Goal: Task Accomplishment & Management: Manage account settings

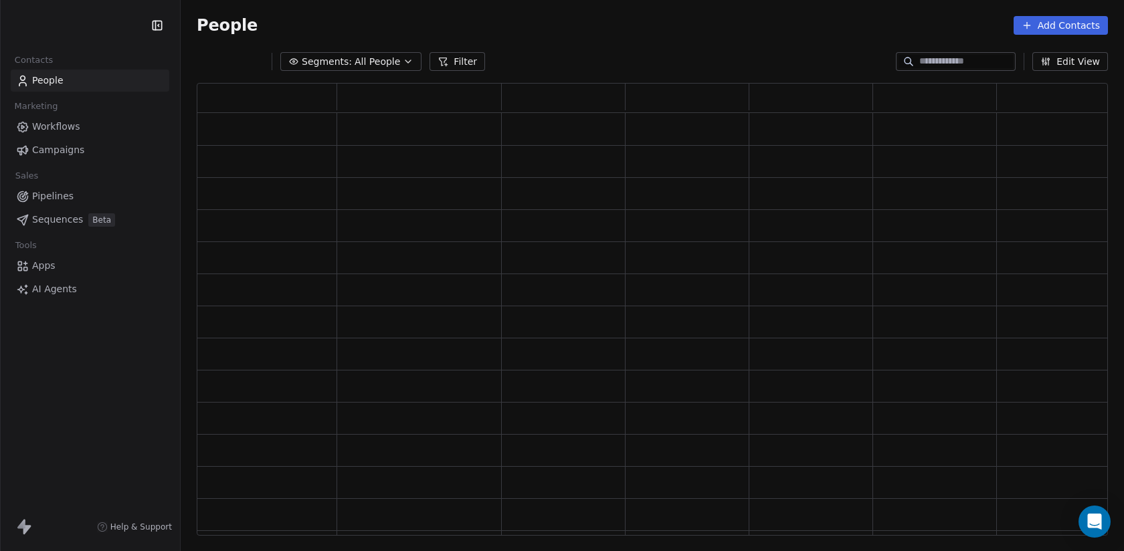
scroll to position [453, 911]
click at [129, 33] on div "Swipe Pages" at bounding box center [90, 25] width 148 height 19
click at [110, 30] on html "Swipe Pages Contacts People Marketing Workflows Campaigns Sales Pipelines Seque…" at bounding box center [562, 275] width 1124 height 551
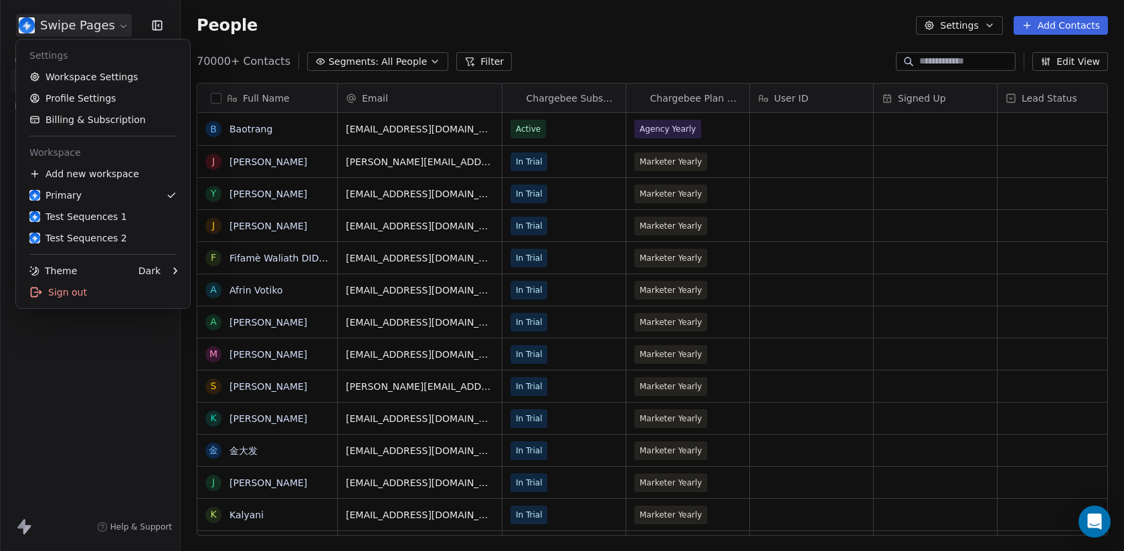
scroll to position [485, 943]
click at [88, 223] on link "Test Sequences 1" at bounding box center [102, 216] width 163 height 21
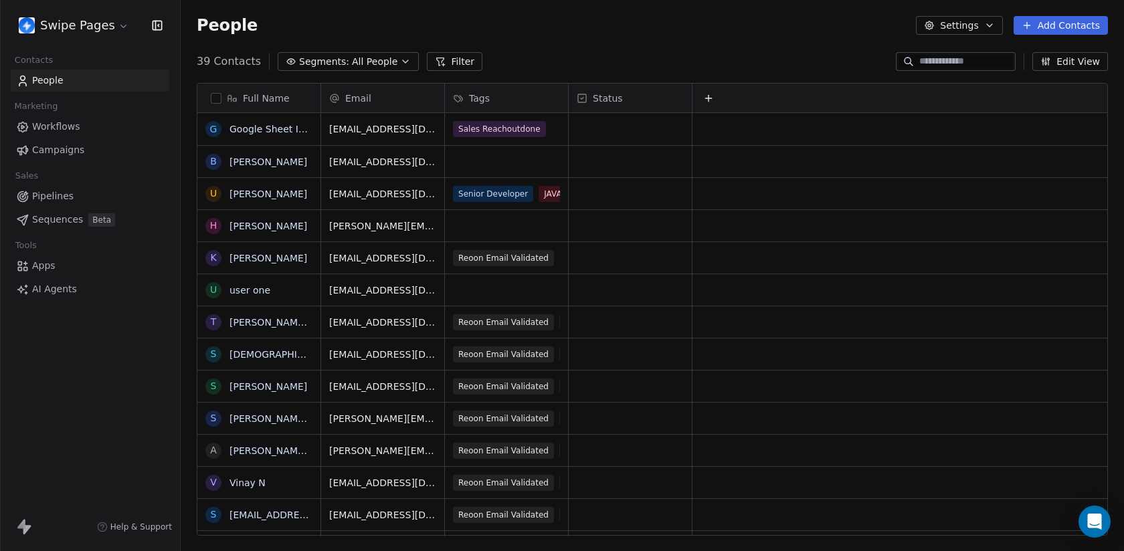
scroll to position [485, 943]
click at [63, 216] on span "Sequences" at bounding box center [57, 220] width 51 height 14
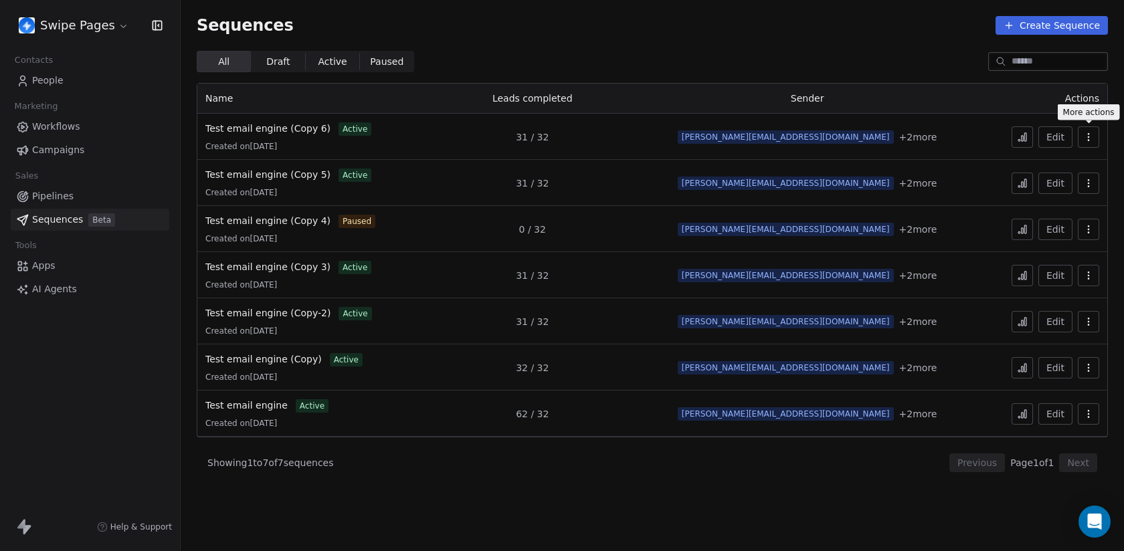
click at [1090, 139] on icon "button" at bounding box center [1088, 137] width 11 height 11
click at [1090, 139] on html "Swipe Pages Contacts People Marketing Workflows Campaigns Sales Pipelines Seque…" at bounding box center [562, 275] width 1124 height 551
click at [1091, 141] on icon "button" at bounding box center [1088, 137] width 11 height 11
click at [1063, 181] on span "Duplicate" at bounding box center [1066, 188] width 45 height 14
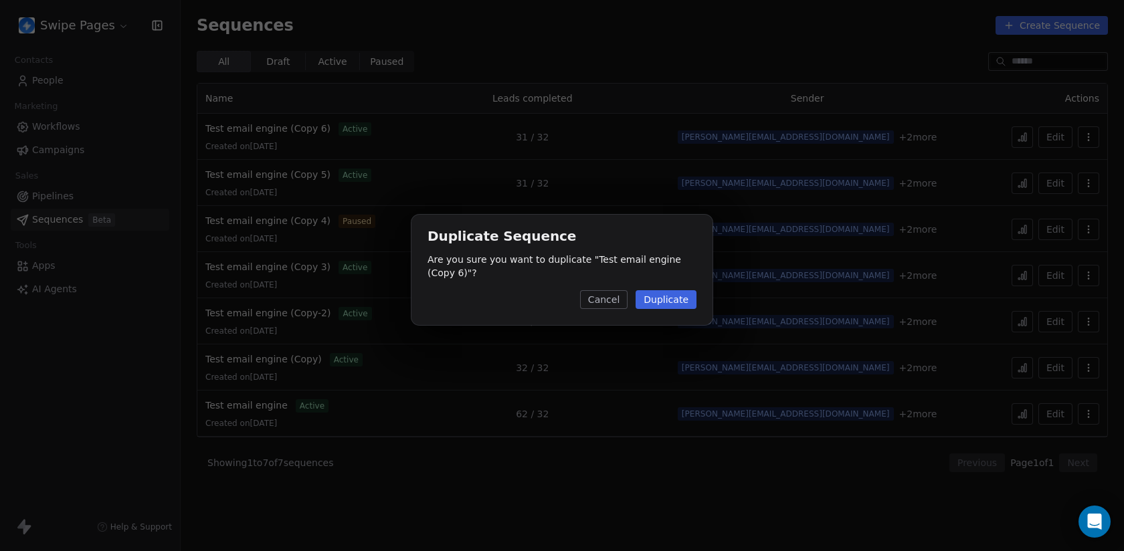
click at [689, 302] on button "Duplicate" at bounding box center [665, 299] width 61 height 19
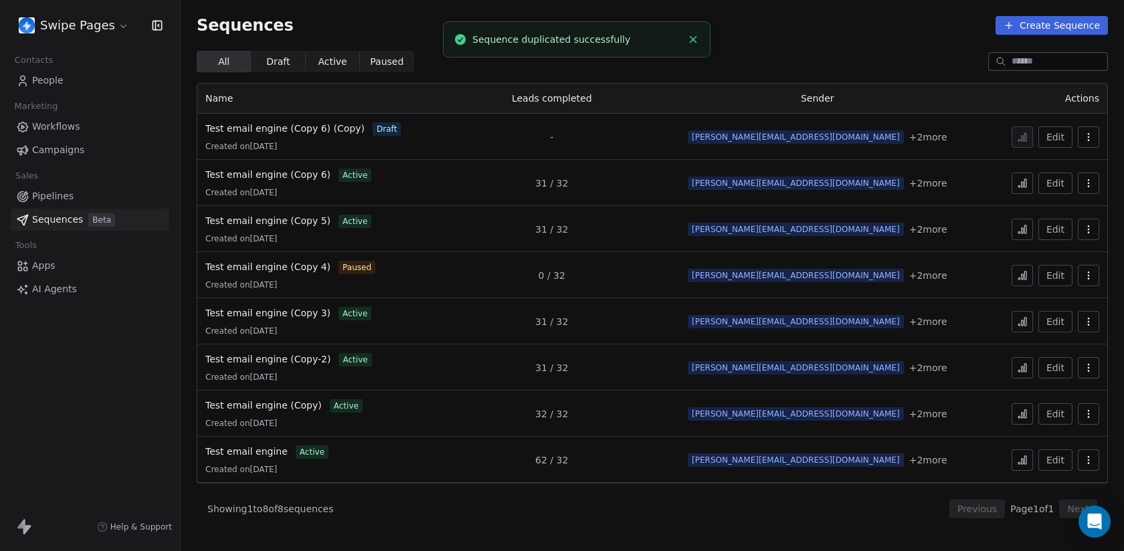
click at [1086, 133] on icon "button" at bounding box center [1088, 137] width 11 height 11
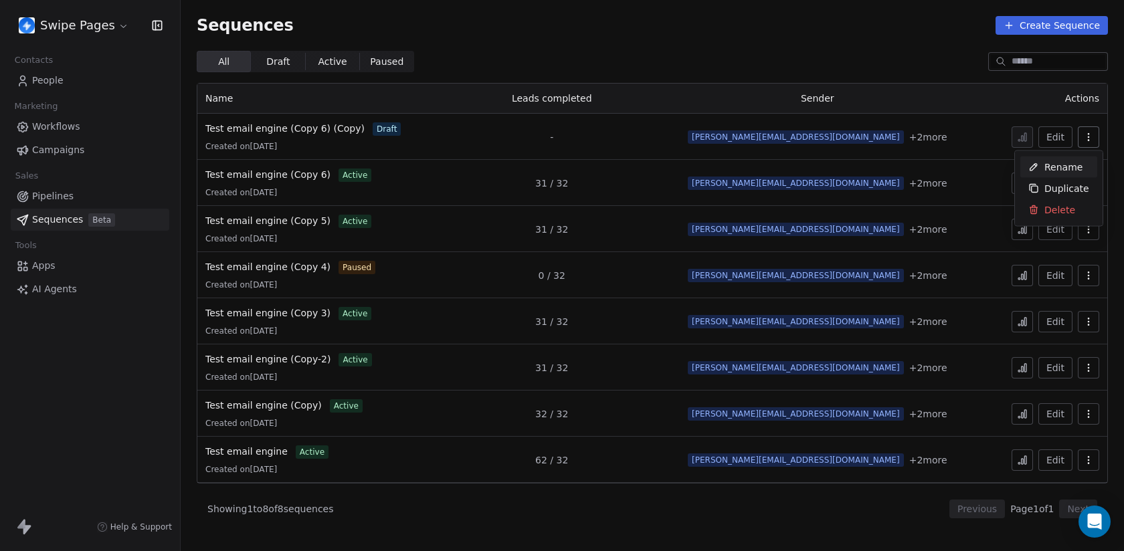
click at [1043, 167] on div "Rename" at bounding box center [1055, 166] width 70 height 21
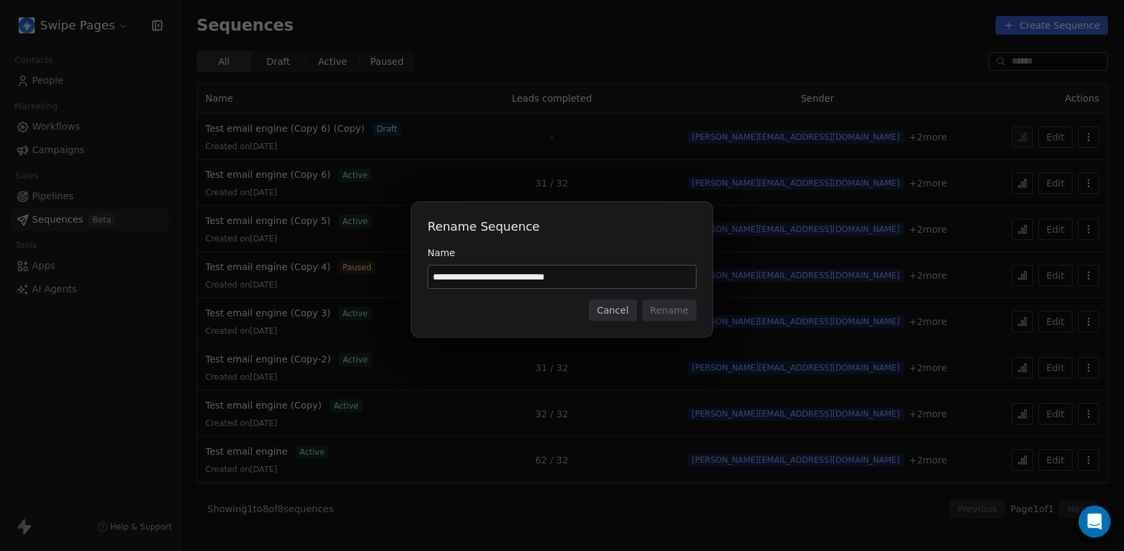
click at [566, 282] on input "**********" at bounding box center [562, 276] width 268 height 23
type input "**********"
click at [661, 310] on button "Rename" at bounding box center [669, 310] width 54 height 21
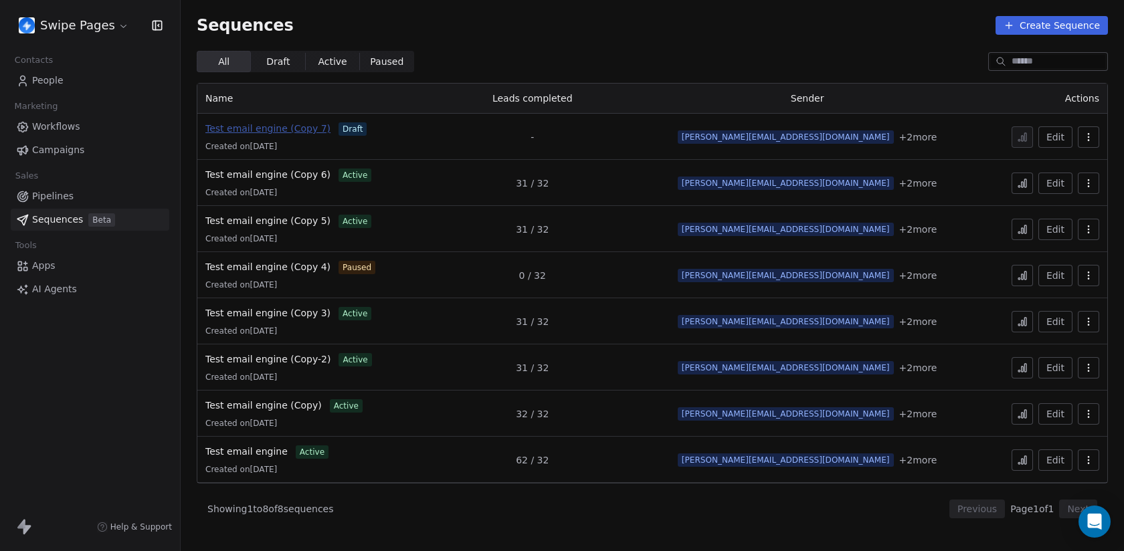
click at [304, 128] on span "Test email engine (Copy 7)" at bounding box center [267, 128] width 125 height 11
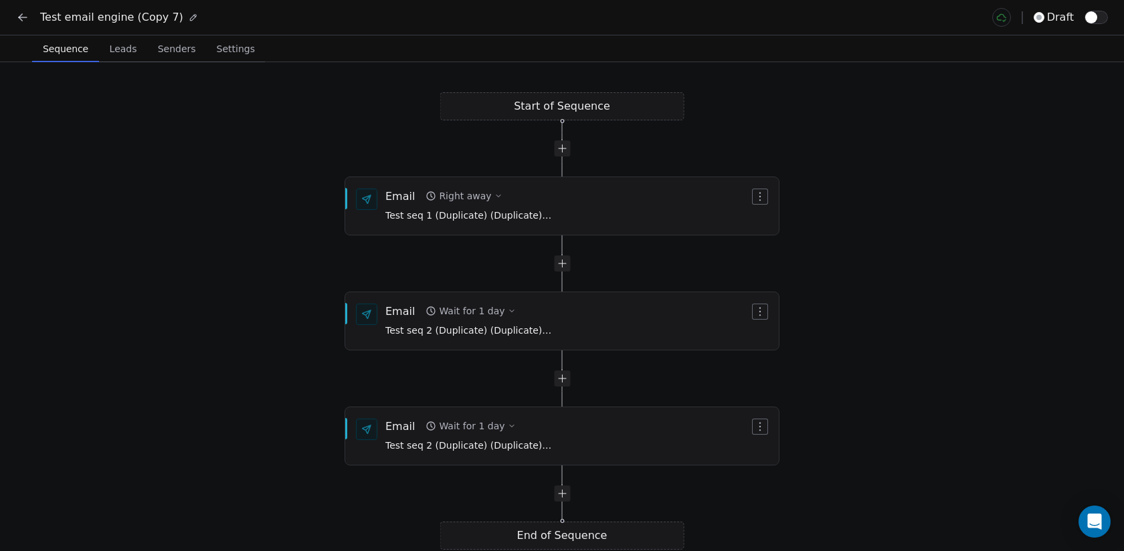
click at [122, 49] on span "Leads" at bounding box center [123, 48] width 38 height 19
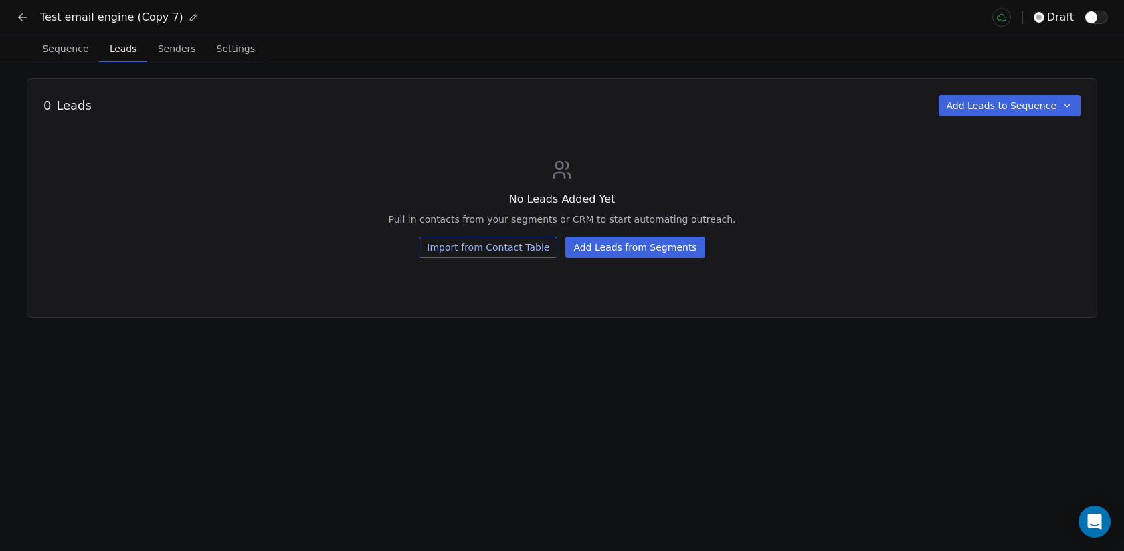
click at [679, 249] on button "Add Leads from Segments" at bounding box center [634, 247] width 139 height 21
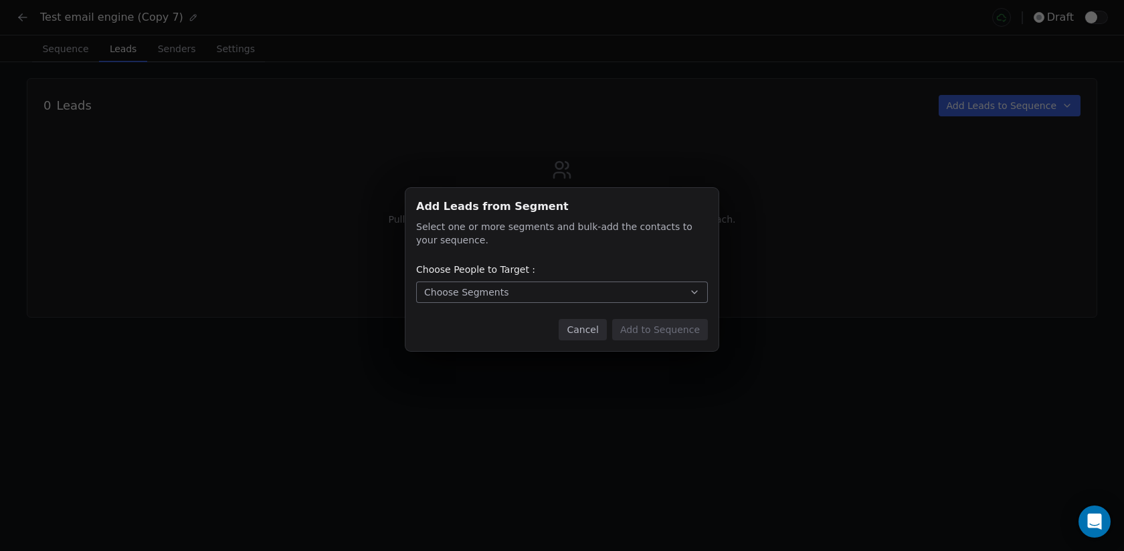
click at [581, 274] on div "Choose People to Target :" at bounding box center [562, 269] width 292 height 13
click at [580, 289] on button "Choose Segments" at bounding box center [562, 292] width 292 height 21
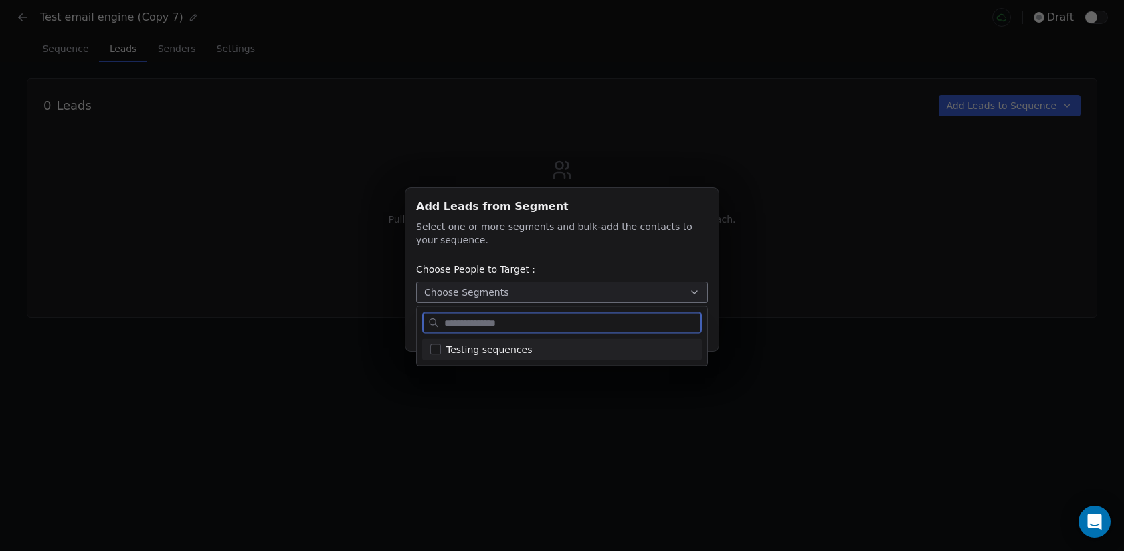
click at [542, 353] on div "Testing sequences" at bounding box center [569, 349] width 247 height 14
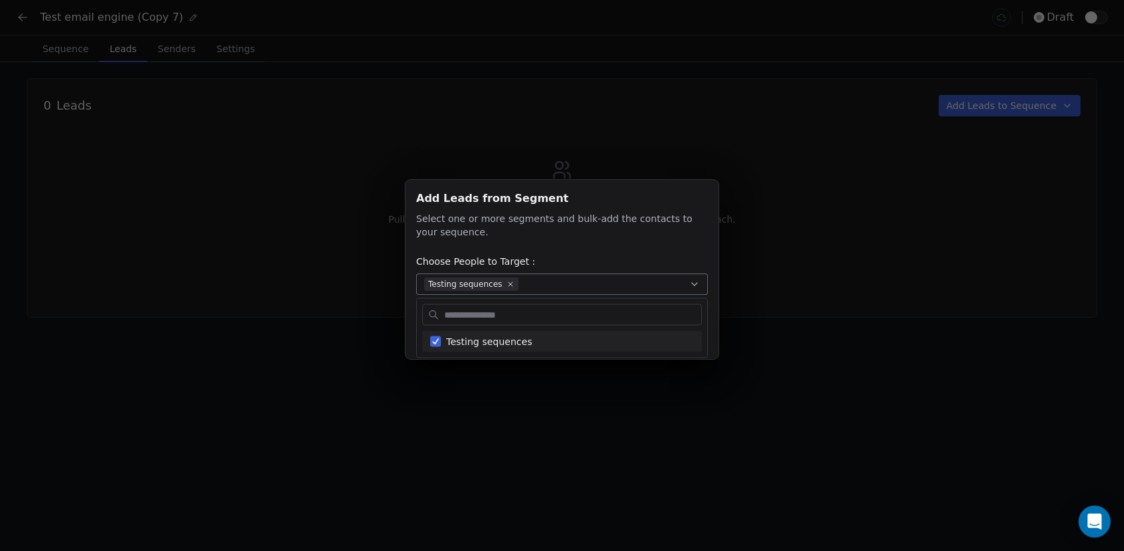
click at [570, 217] on div "Add Leads from Segment Add Leads from Segment Select one or more segments and b…" at bounding box center [562, 274] width 1124 height 233
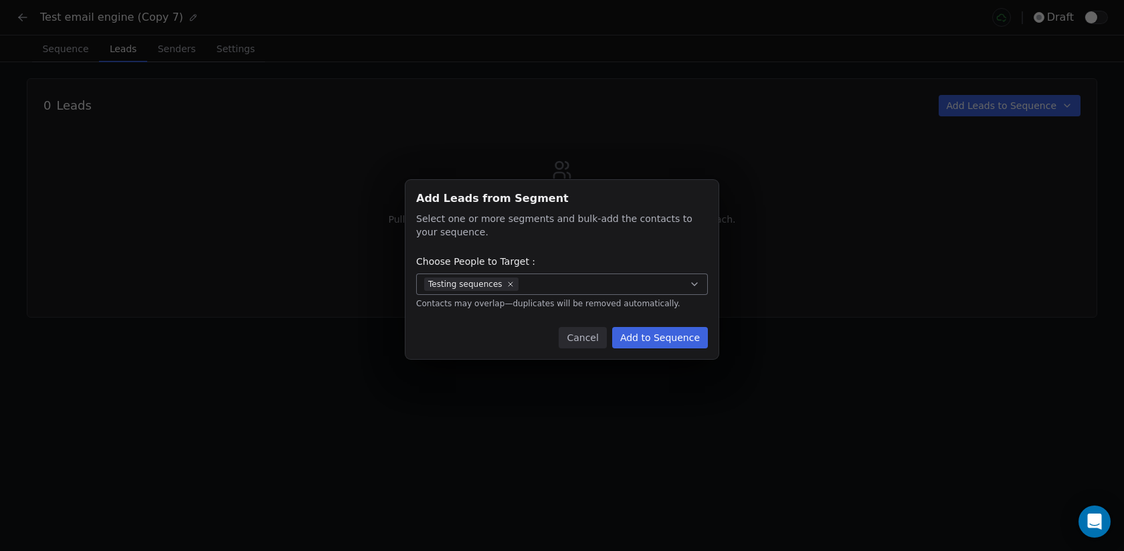
click at [669, 334] on button "Add to Sequence" at bounding box center [660, 337] width 96 height 21
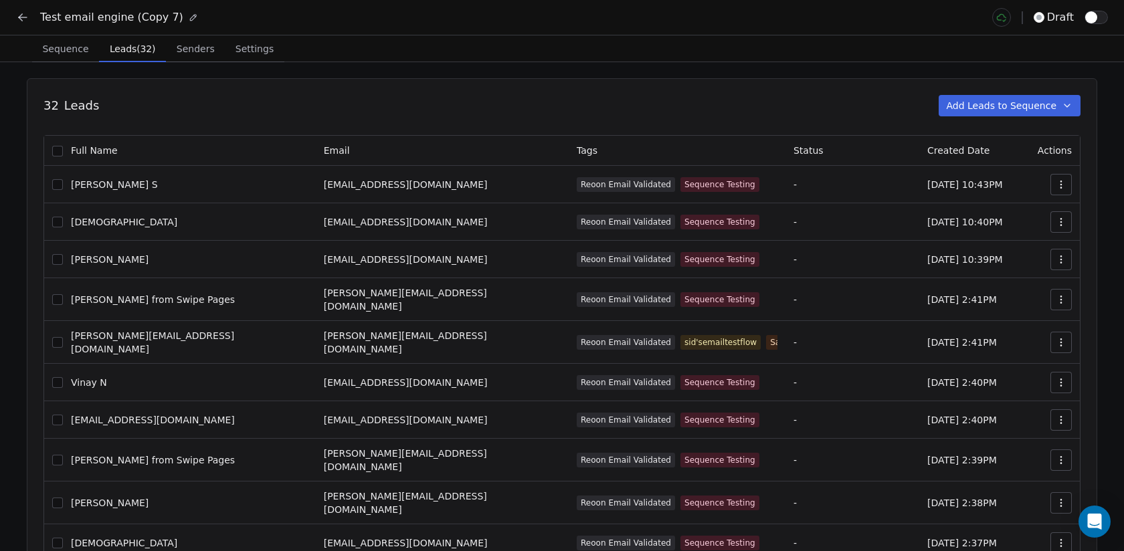
click at [272, 58] on button "Settings Settings" at bounding box center [254, 48] width 59 height 27
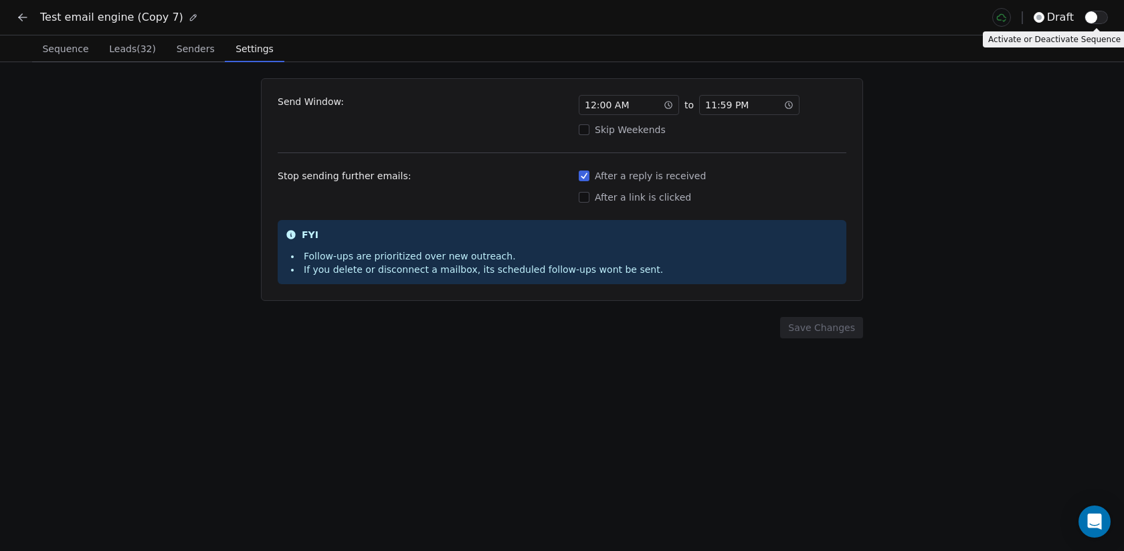
click at [1098, 16] on button "button" at bounding box center [1095, 17] width 23 height 13
click at [27, 19] on icon at bounding box center [22, 17] width 13 height 13
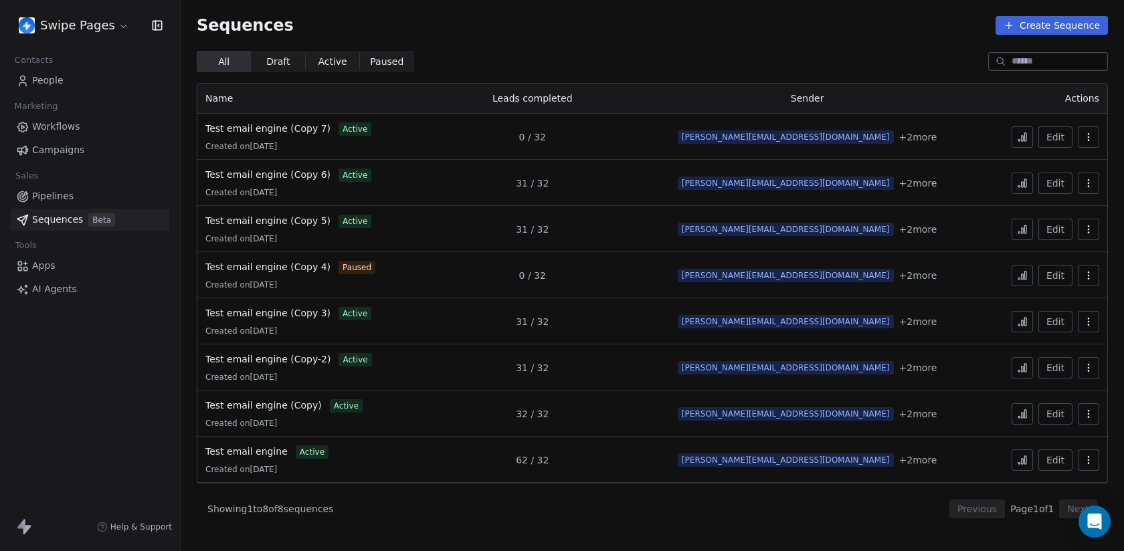
click at [1094, 139] on button "button" at bounding box center [1087, 136] width 21 height 21
click at [304, 132] on html "Swipe Pages Contacts People Marketing Workflows Campaigns Sales Pipelines Seque…" at bounding box center [562, 275] width 1124 height 551
click at [304, 132] on span "Test email engine (Copy 7)" at bounding box center [267, 128] width 125 height 11
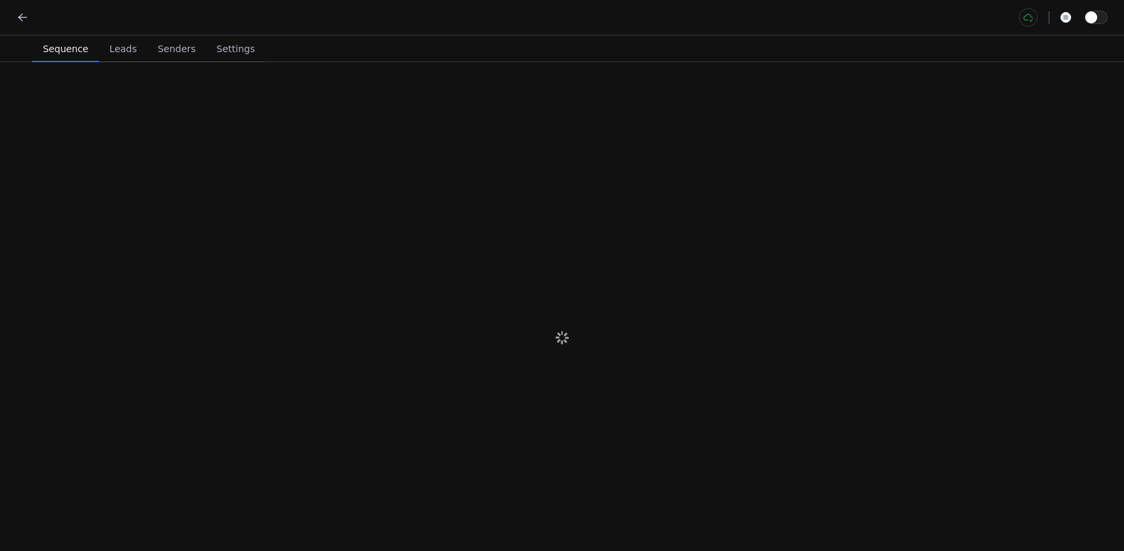
click at [233, 45] on span "Settings" at bounding box center [235, 48] width 49 height 19
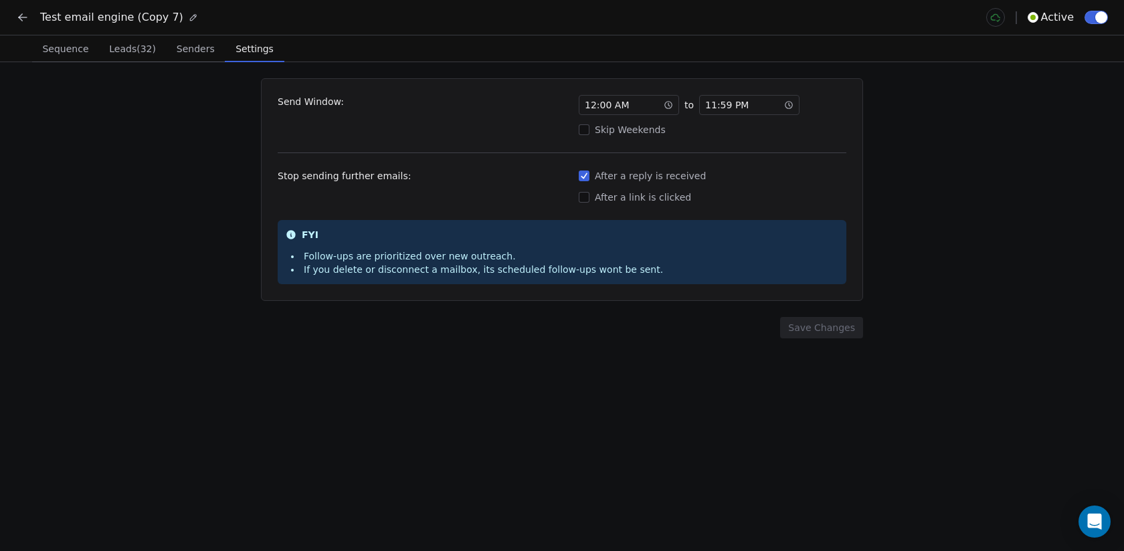
click at [146, 45] on span "Leads (32)" at bounding box center [133, 48] width 58 height 19
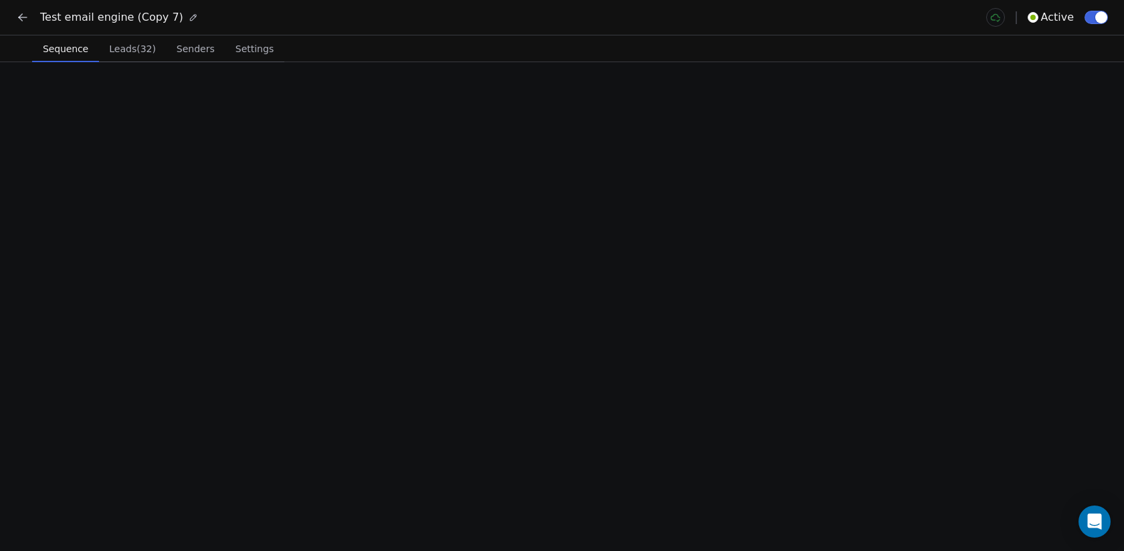
click at [84, 47] on span "Sequence" at bounding box center [65, 48] width 56 height 19
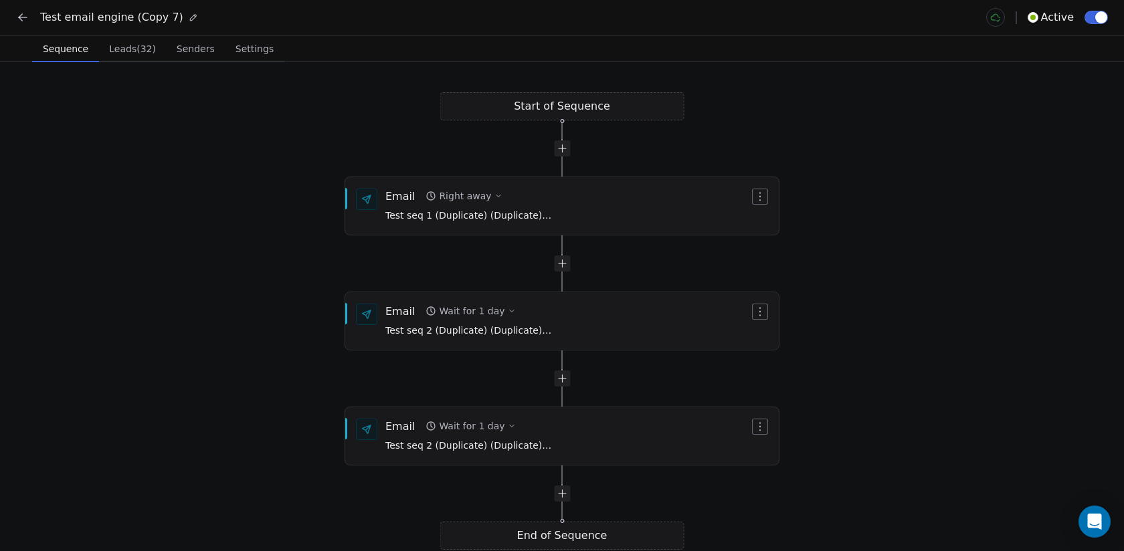
click at [277, 44] on div "Sequence Sequence Leads (32) Leads (32) Senders Senders Settings Settings" at bounding box center [562, 48] width 1124 height 27
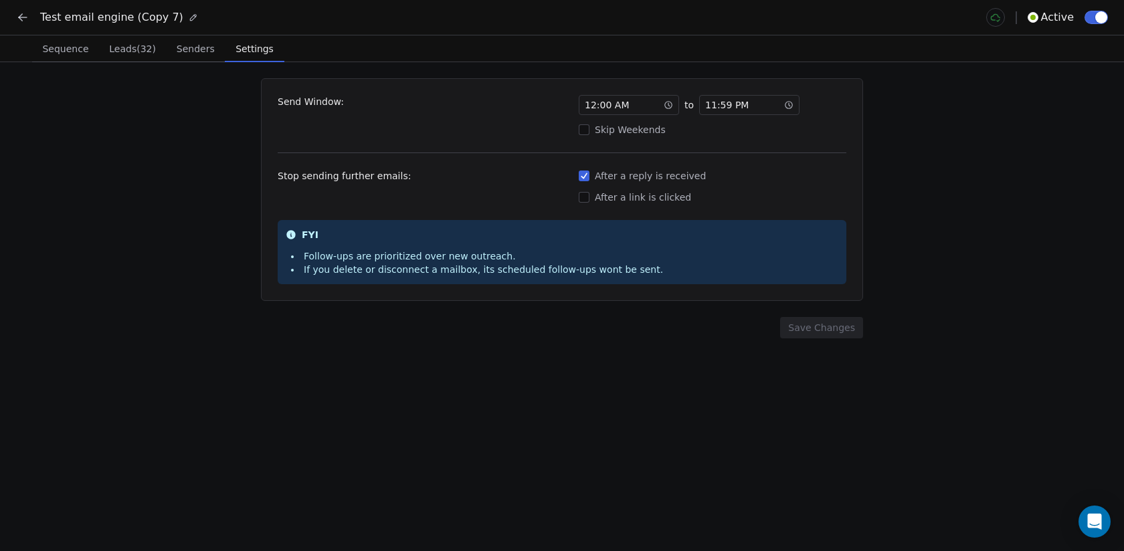
click at [263, 47] on span "Settings" at bounding box center [254, 48] width 48 height 19
click at [31, 23] on button at bounding box center [22, 17] width 19 height 19
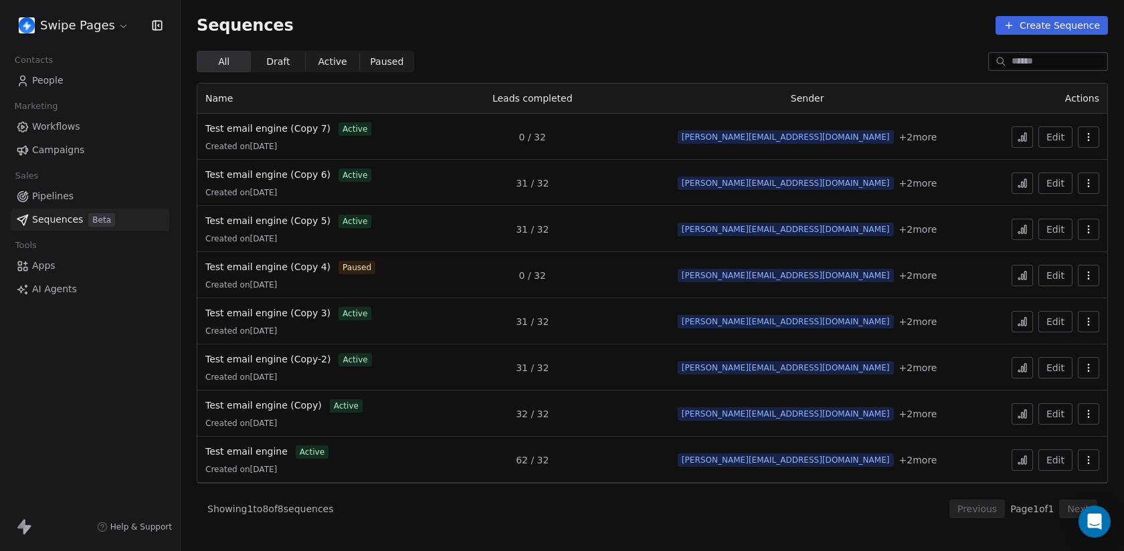
click at [86, 79] on link "People" at bounding box center [90, 81] width 158 height 22
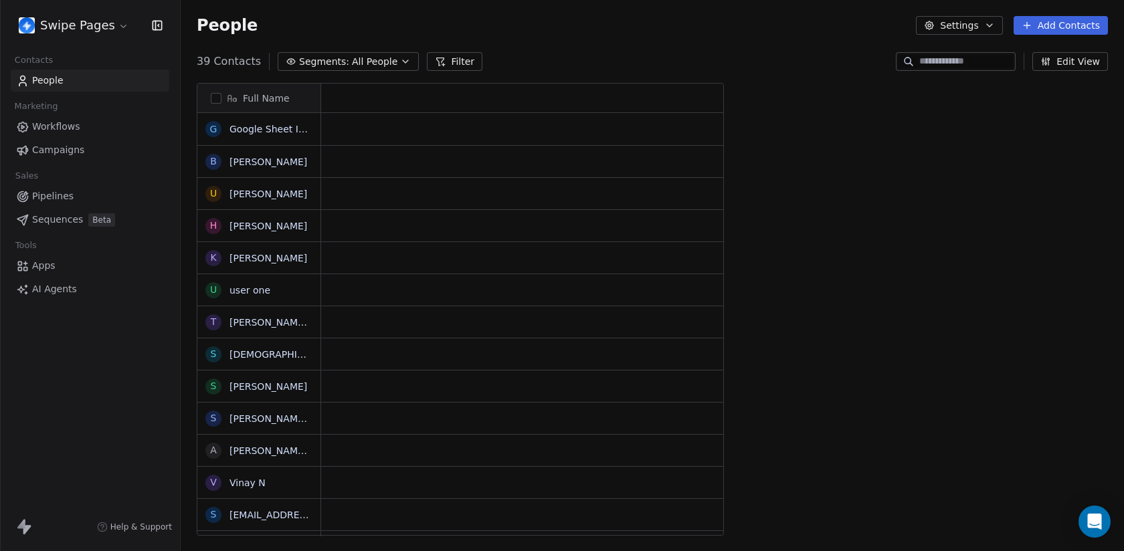
scroll to position [485, 943]
click at [360, 58] on span "All People" at bounding box center [374, 62] width 45 height 14
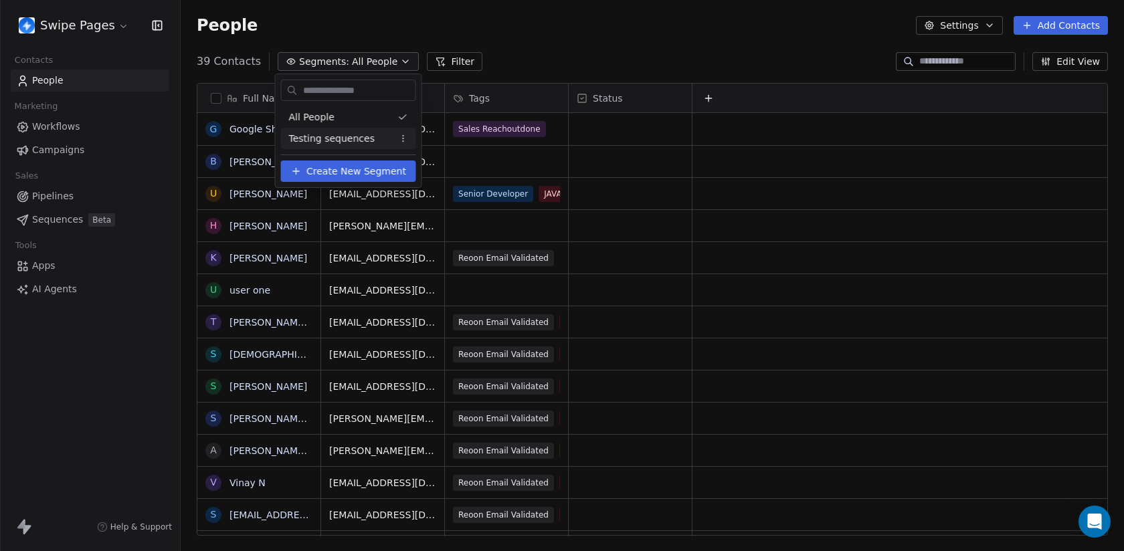
click at [352, 139] on span "Testing sequences" at bounding box center [332, 139] width 86 height 14
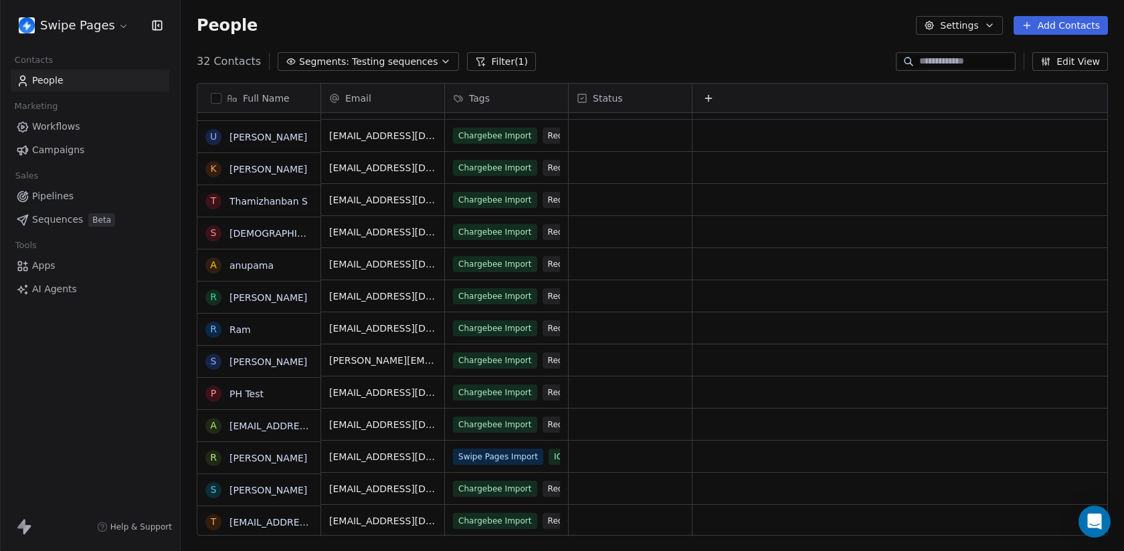
scroll to position [603, 0]
click at [931, 59] on input at bounding box center [966, 61] width 94 height 13
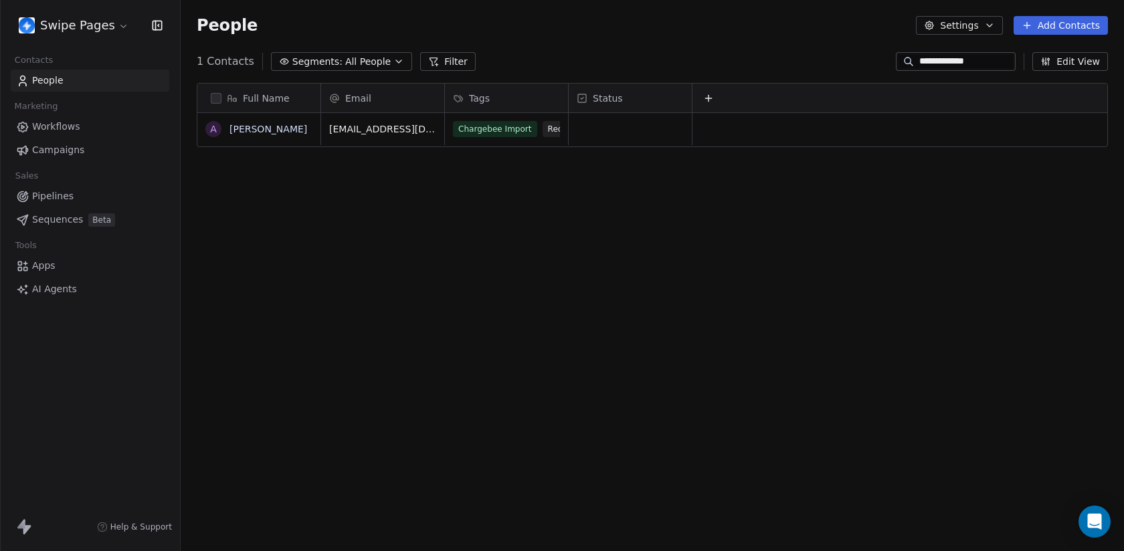
scroll to position [485, 943]
type input "**********"
click at [261, 132] on link "[PERSON_NAME]" at bounding box center [268, 129] width 78 height 11
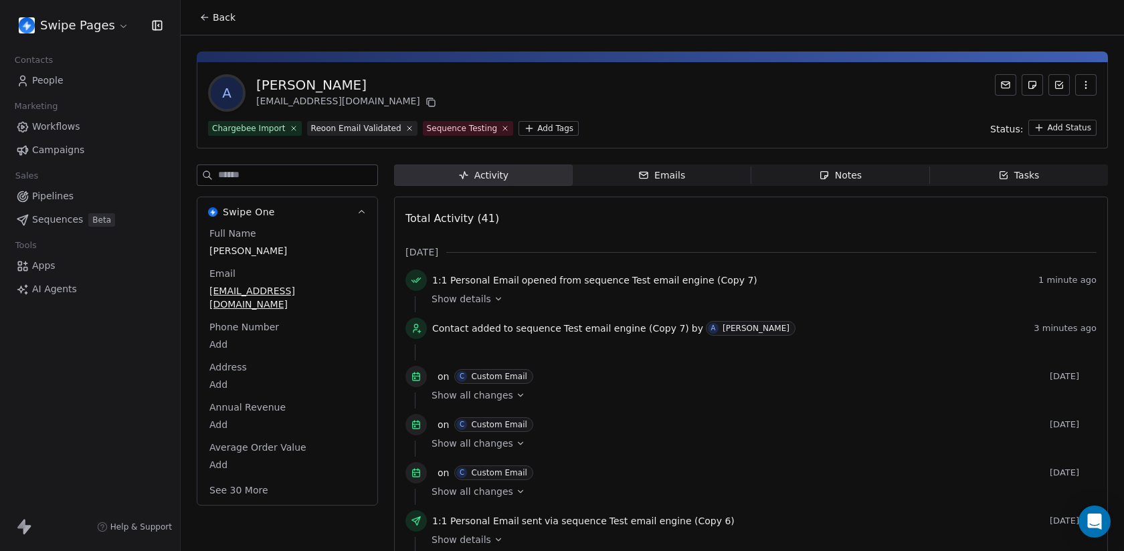
click at [671, 177] on div "Emails" at bounding box center [661, 176] width 47 height 14
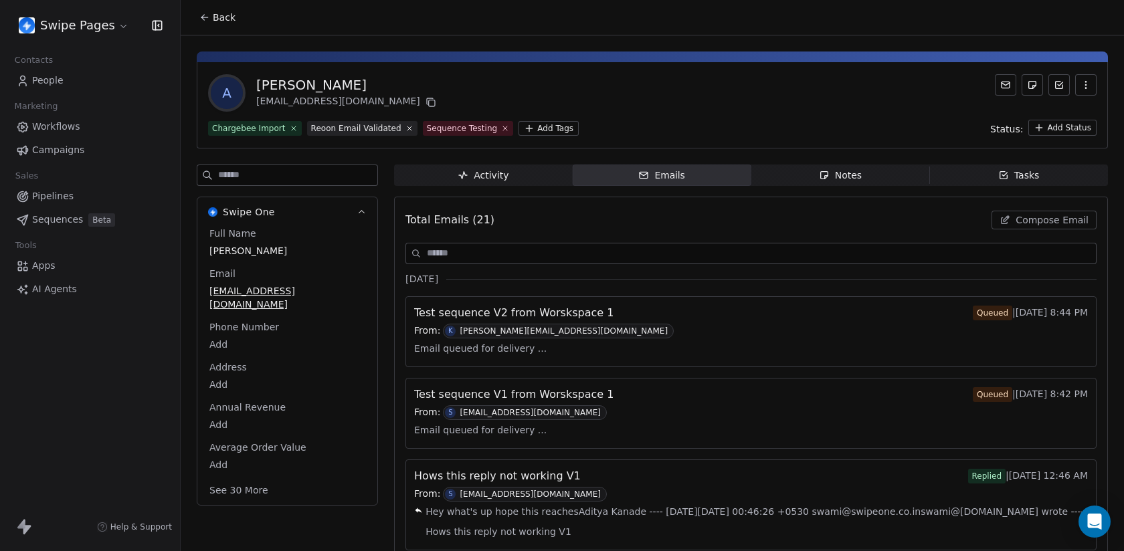
click at [496, 167] on span "Activity Activity" at bounding box center [483, 175] width 179 height 21
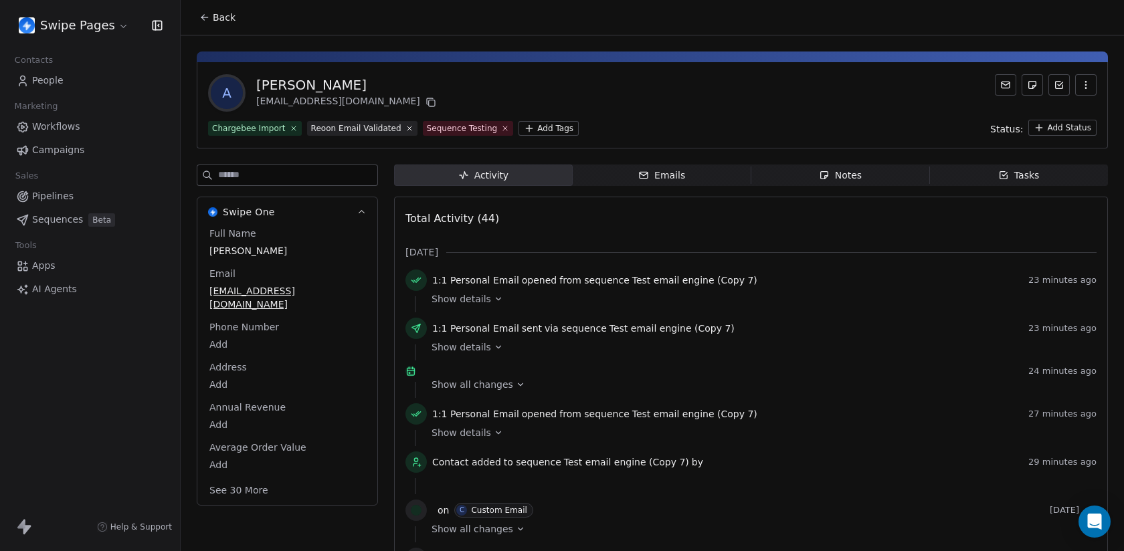
click at [700, 176] on span "Emails Emails" at bounding box center [661, 175] width 179 height 21
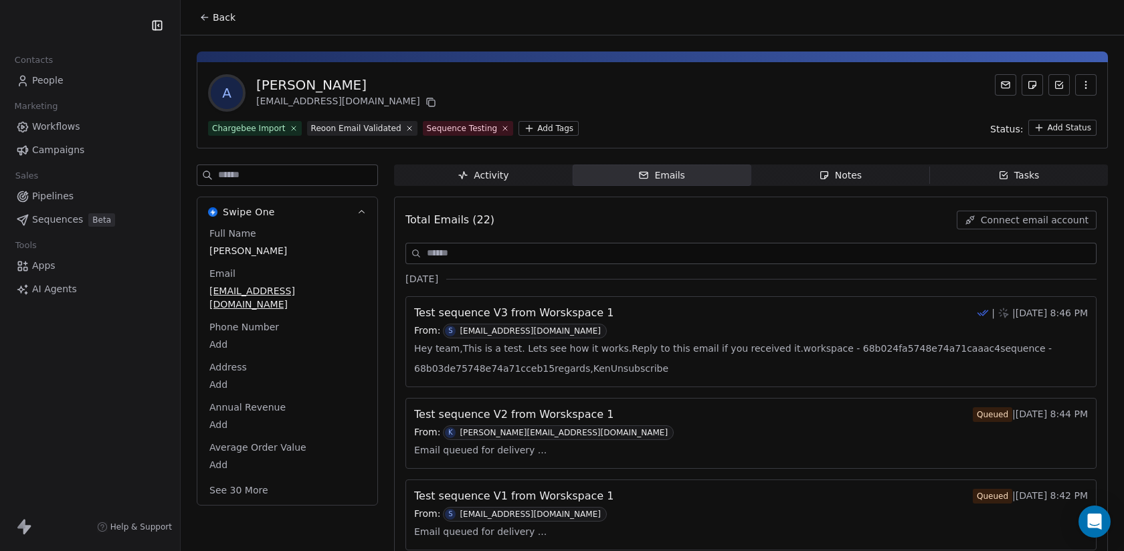
click at [502, 171] on div "Activity" at bounding box center [482, 176] width 51 height 14
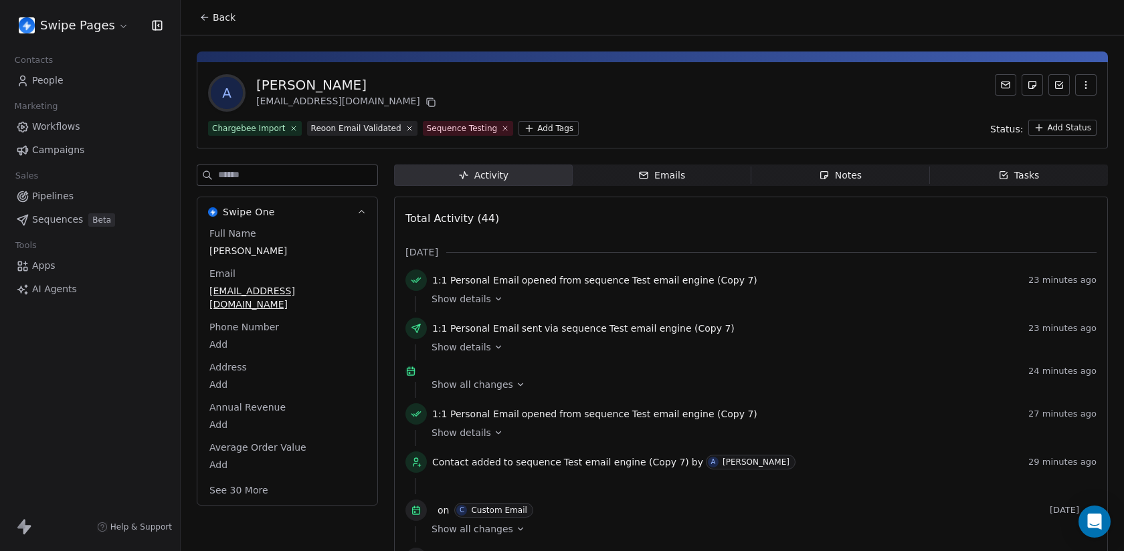
click at [647, 177] on icon "button" at bounding box center [643, 175] width 11 height 11
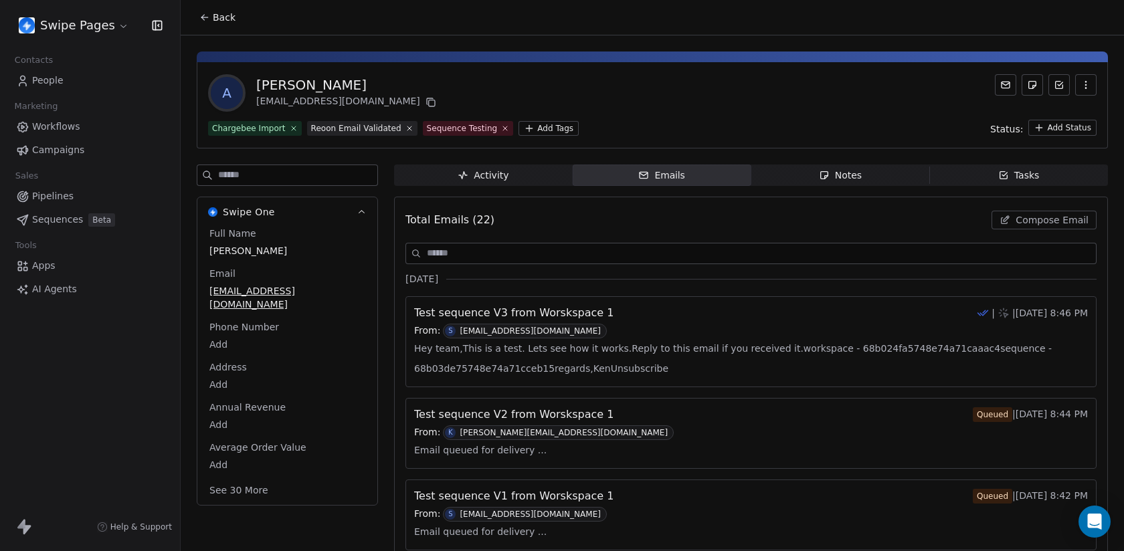
click at [207, 21] on icon at bounding box center [204, 17] width 11 height 11
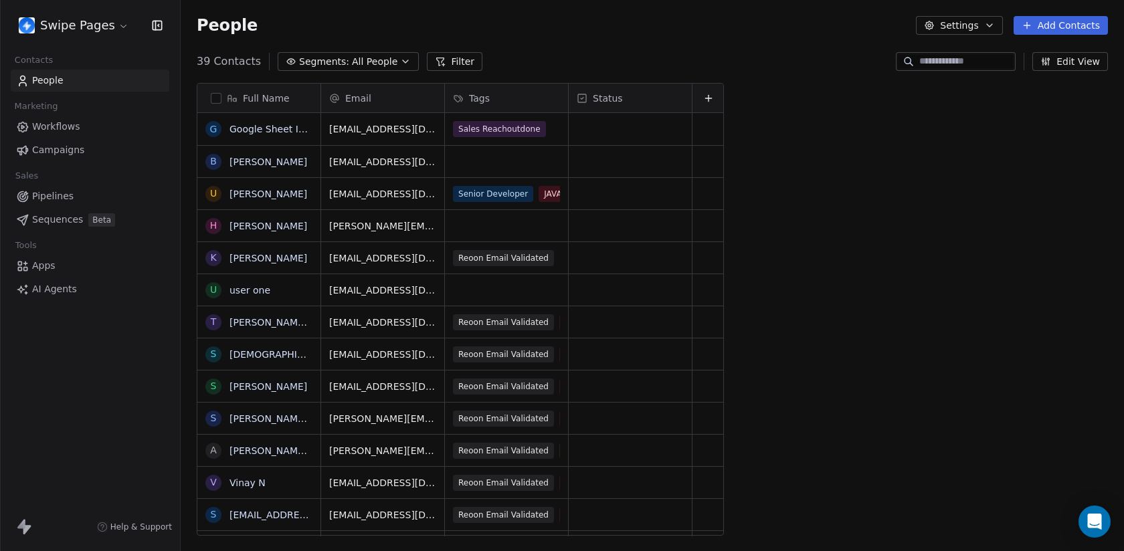
scroll to position [485, 943]
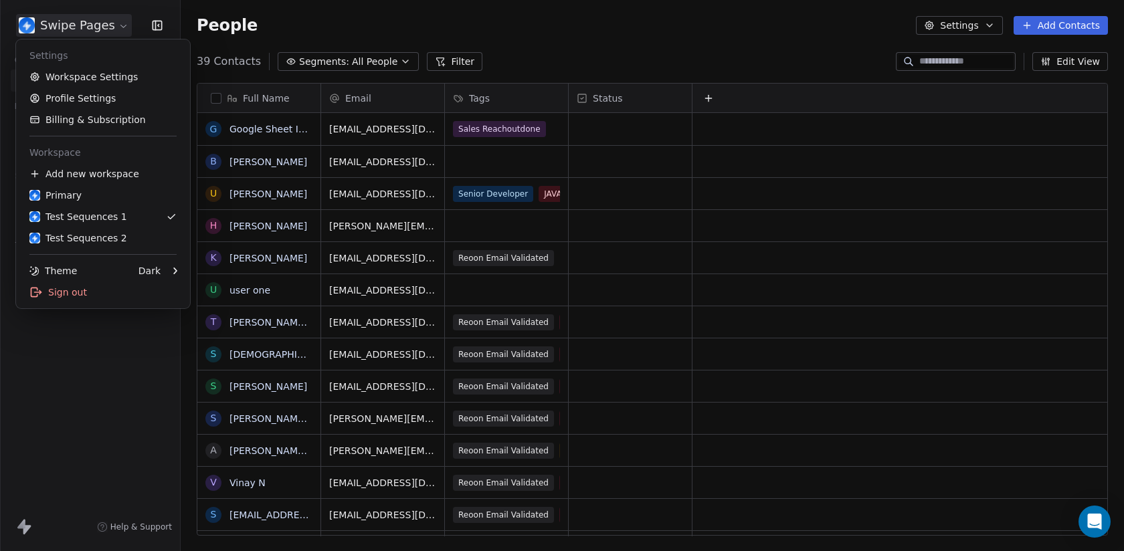
click at [71, 29] on html "Swipe Pages Contacts People Marketing Workflows Campaigns Sales Pipelines Seque…" at bounding box center [562, 275] width 1124 height 551
click at [109, 21] on html "Swipe Pages Contacts People Marketing Workflows Campaigns Sales Pipelines Seque…" at bounding box center [562, 275] width 1124 height 551
